Goal: Book appointment/travel/reservation

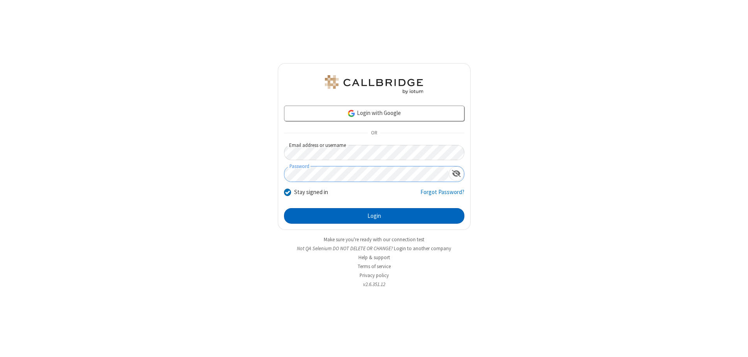
click at [374, 216] on button "Login" at bounding box center [374, 216] width 180 height 16
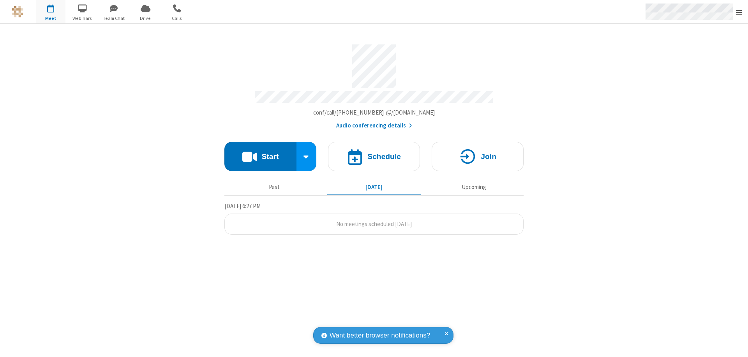
click at [739, 12] on span "Open menu" at bounding box center [739, 13] width 6 height 8
click at [51, 12] on span "button" at bounding box center [50, 8] width 29 height 13
click at [374, 153] on h4 "Schedule" at bounding box center [384, 156] width 34 height 7
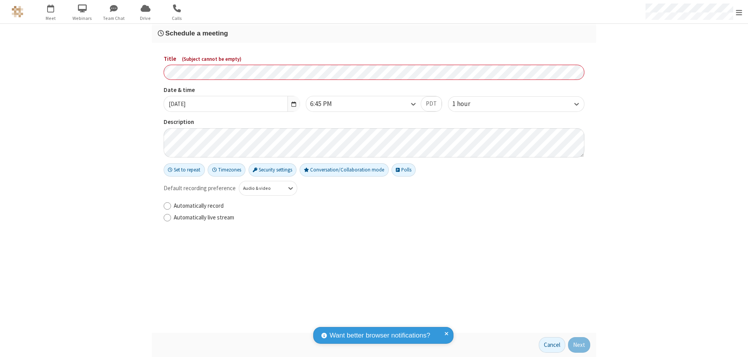
click at [374, 33] on h3 "Schedule a meeting" at bounding box center [374, 33] width 432 height 7
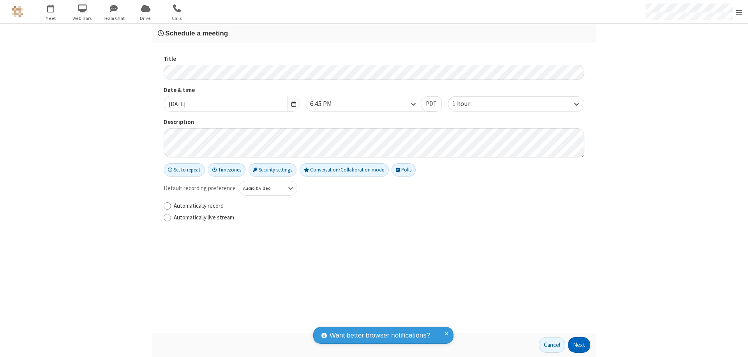
click at [579, 345] on button "Next" at bounding box center [579, 345] width 22 height 16
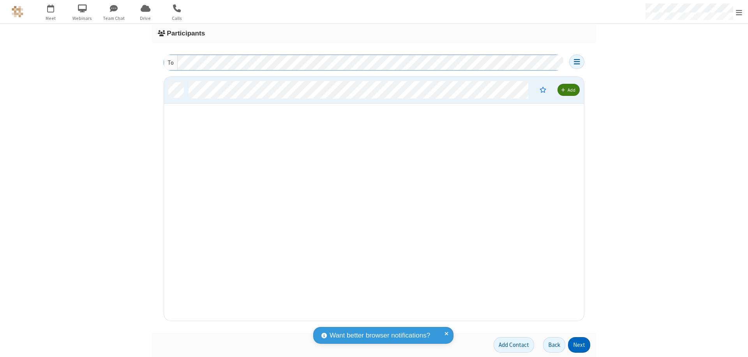
click at [579, 345] on button "Next" at bounding box center [579, 345] width 22 height 16
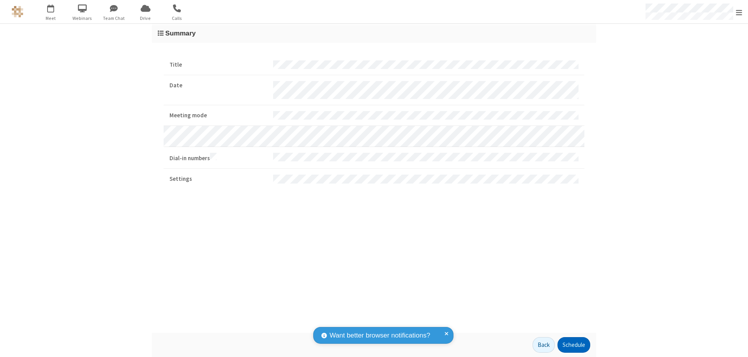
click at [573, 345] on button "Schedule" at bounding box center [573, 345] width 33 height 16
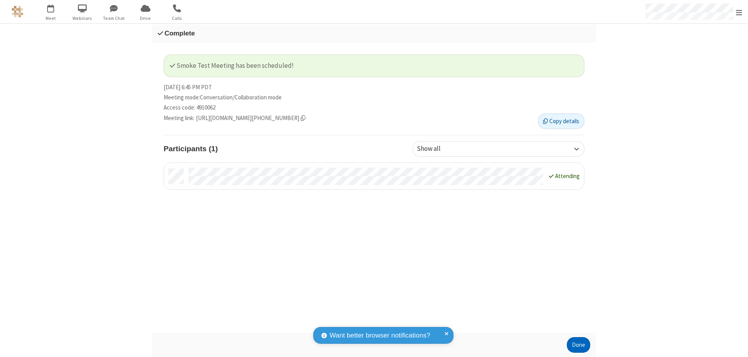
click at [578, 345] on button "Done" at bounding box center [578, 345] width 23 height 16
